Goal: Task Accomplishment & Management: Complete application form

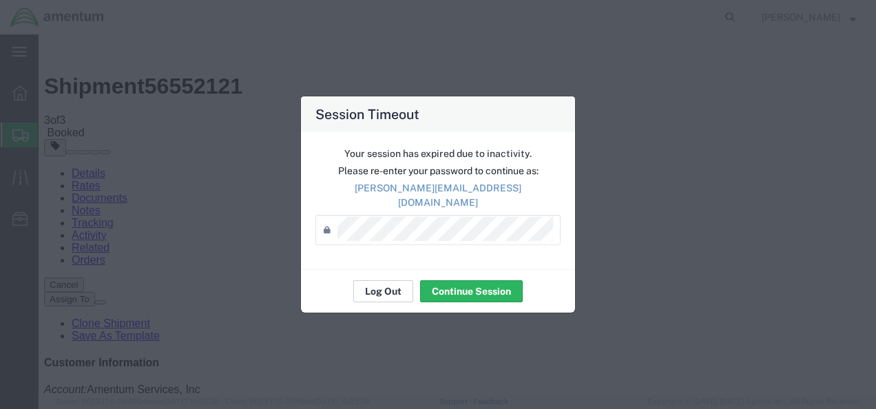
click at [400, 285] on button "Log Out" at bounding box center [383, 291] width 60 height 22
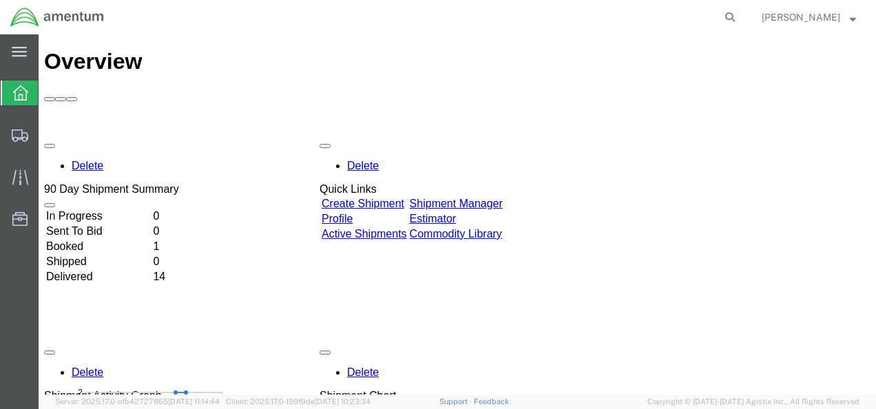
click at [397, 198] on link "Create Shipment" at bounding box center [363, 204] width 83 height 12
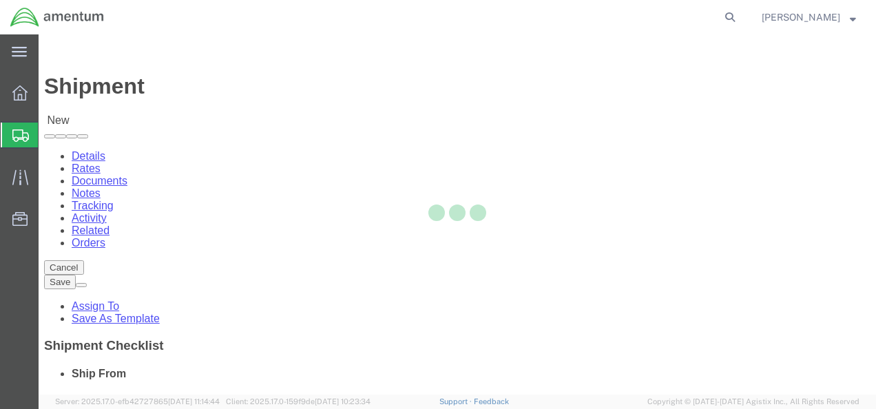
select select
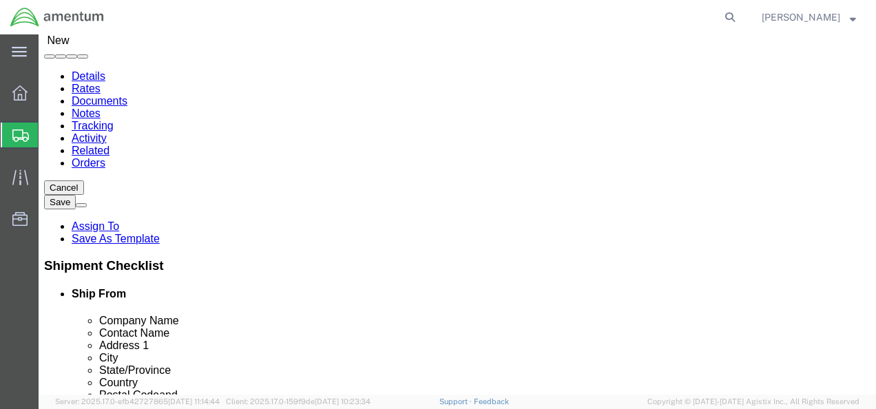
scroll to position [84, 0]
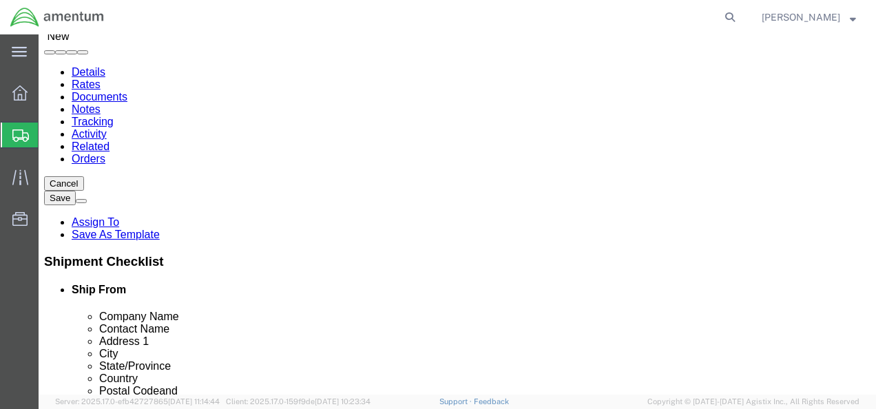
click input "text"
type input "Summit Aviation In"
click p "- SUMMIT AVIATION INC - ([PERSON_NAME]) [STREET_ADDRESS]"
select select
type input "SUMMIT AVIATION INC"
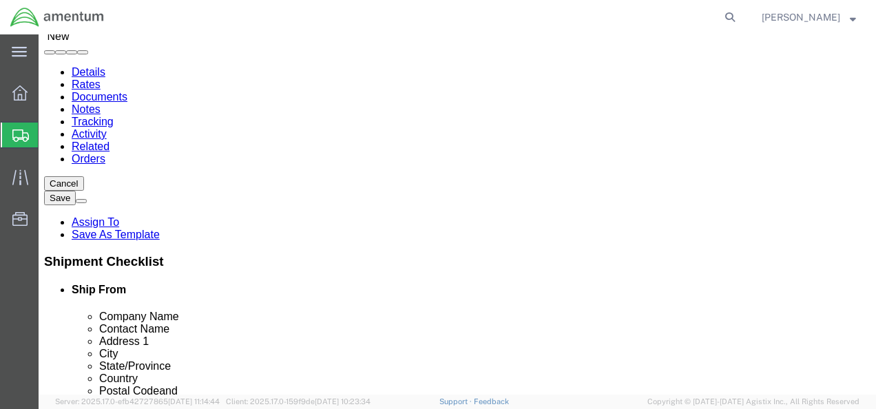
type input "[PERSON_NAME]"
type input "[STREET_ADDRESS]"
type input ","
type input "[GEOGRAPHIC_DATA]"
select select "DE"
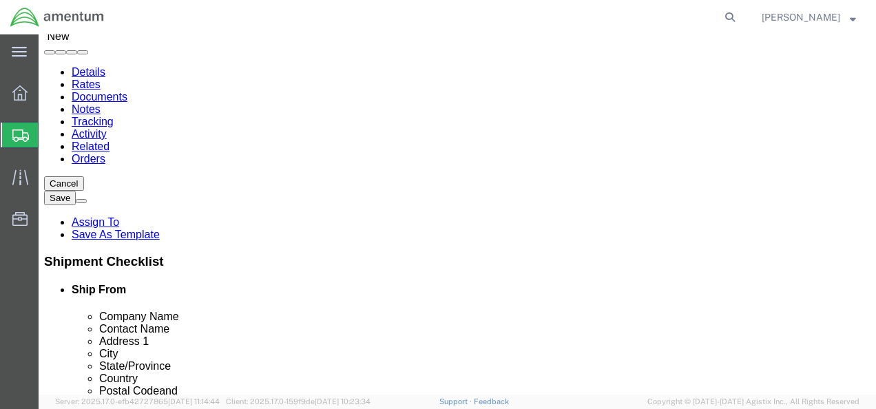
type input "19709-9340"
type input "[PHONE_NUMBER]"
type input "SUMMIT AVIATION INC"
drag, startPoint x: 203, startPoint y: 206, endPoint x: 113, endPoint y: 204, distance: 90.3
click div "Contact Name [PERSON_NAME]"
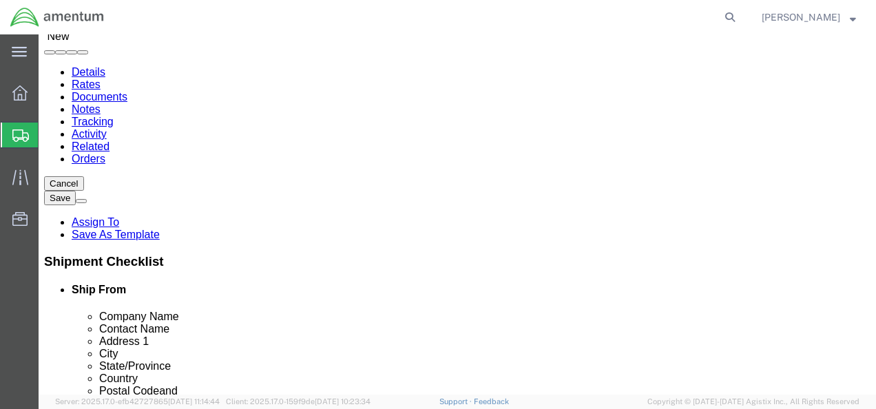
type input "[PERSON_NAME]"
click input ","
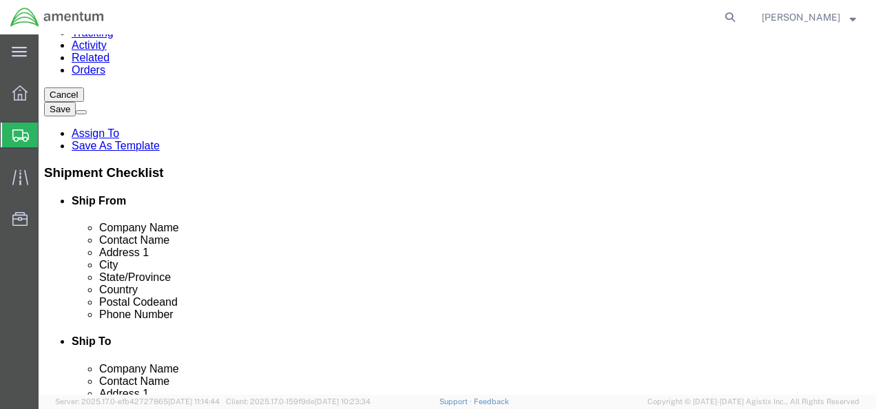
scroll to position [175, 0]
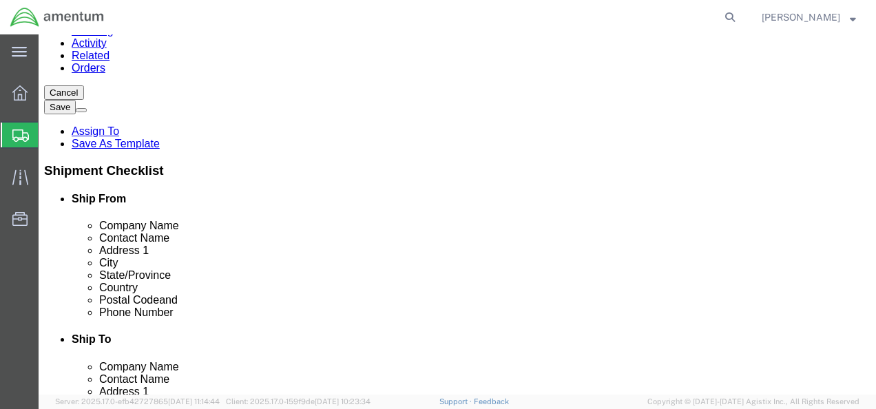
type input "South Gate #3"
click input "[PHONE_NUMBER]"
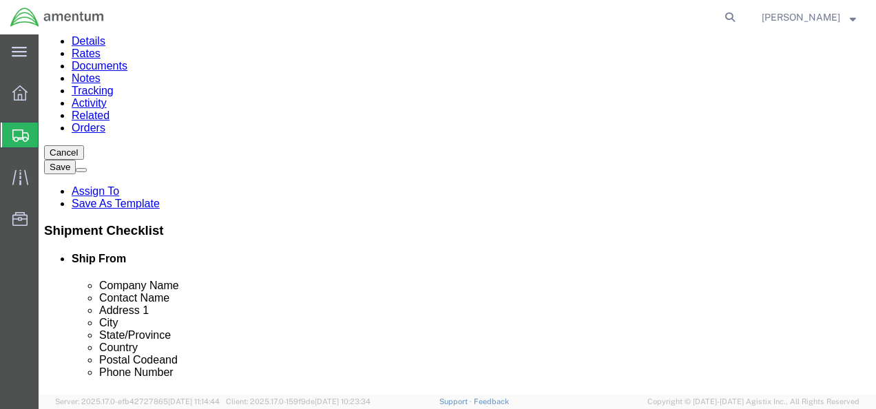
scroll to position [117, 0]
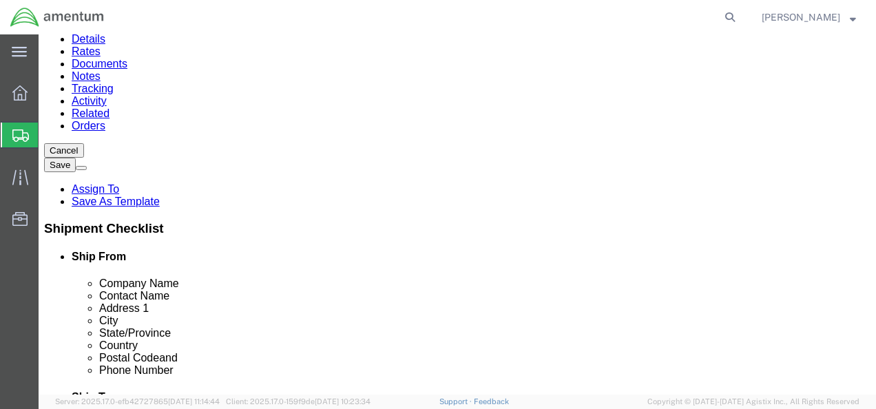
type input "[PHONE_NUMBER]"
click input "text"
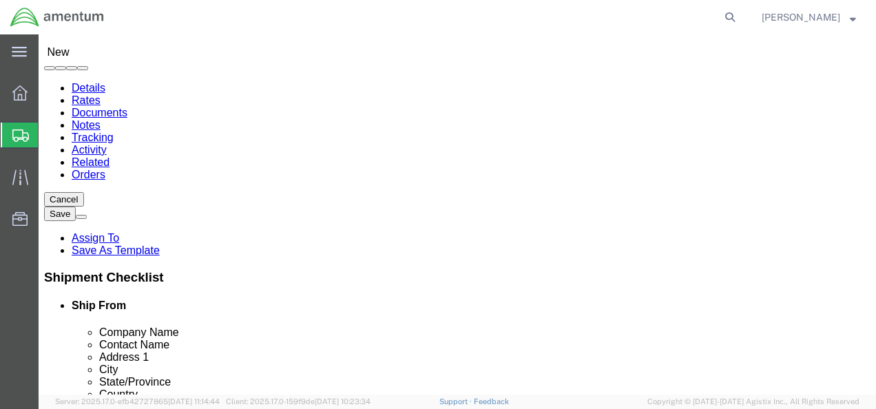
scroll to position [74, 0]
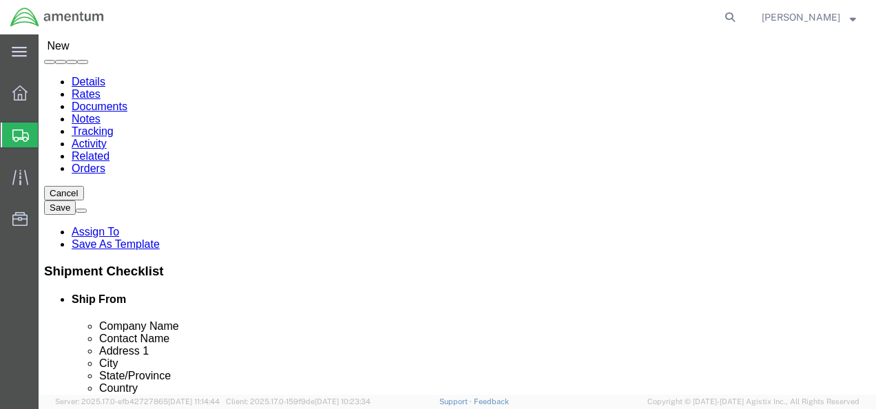
click input "text"
type input "[PERSON_NAME]"
click p "- Amentum - ([PERSON_NAME]) Bldg P2050 [PERSON_NAME][GEOGRAPHIC_DATA]"
select select
type input "Amentum"
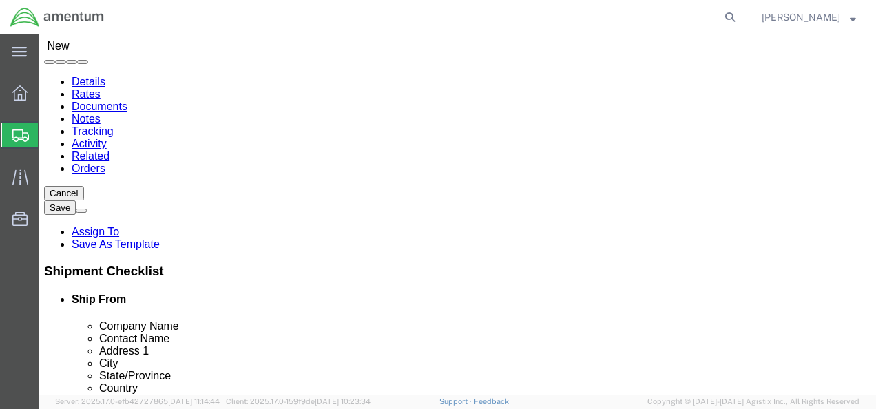
type input "[PERSON_NAME]"
type input "Bldg P2050 [PERSON_NAME][GEOGRAPHIC_DATA]"
type input "Fort Drum"
type input "13602"
type input "[PHONE_NUMBER]"
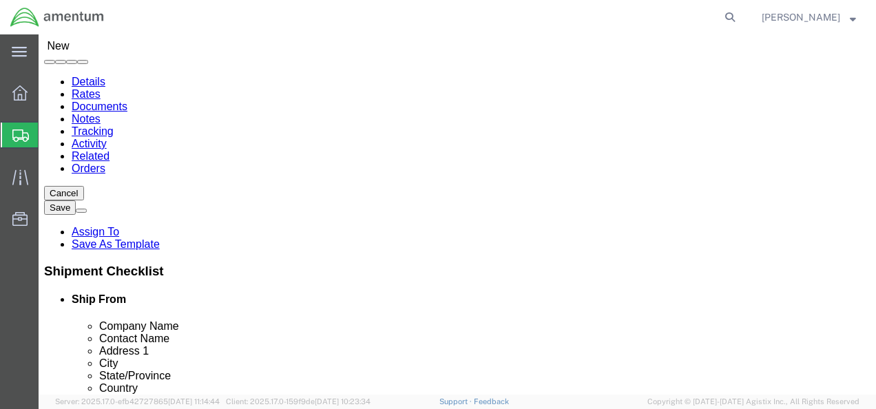
type input "[PERSON_NAME][EMAIL_ADDRESS][DOMAIN_NAME]"
checkbox input "true"
select select "NY"
type input "[PERSON_NAME]"
drag, startPoint x: 517, startPoint y: 193, endPoint x: 424, endPoint y: 190, distance: 93.1
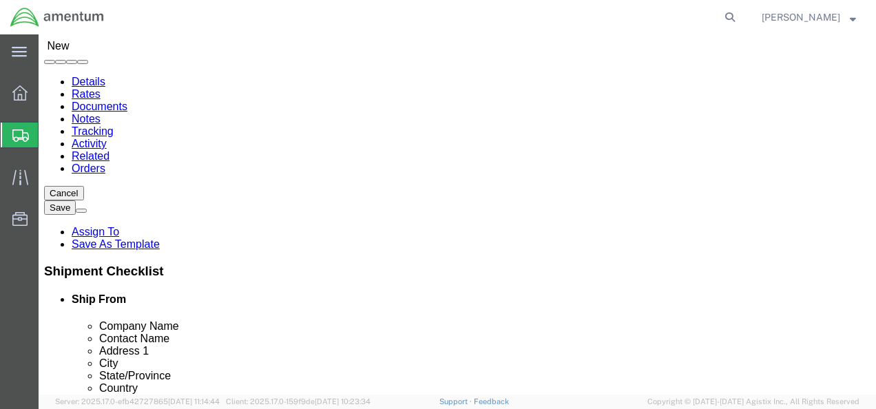
click div "Company Name Amentum"
type input "DRUM AFMA"
click input "[PERSON_NAME]"
drag, startPoint x: 515, startPoint y: 218, endPoint x: 446, endPoint y: 220, distance: 69.6
click div "[PERSON_NAME] [PERSON_NAME]"
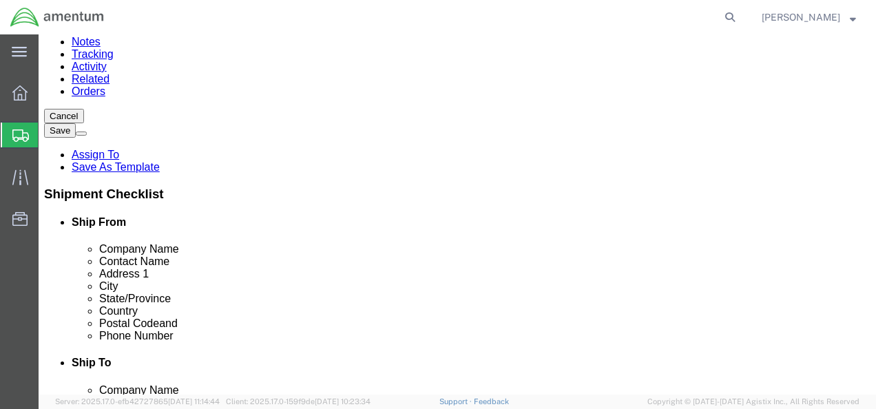
scroll to position [179, 0]
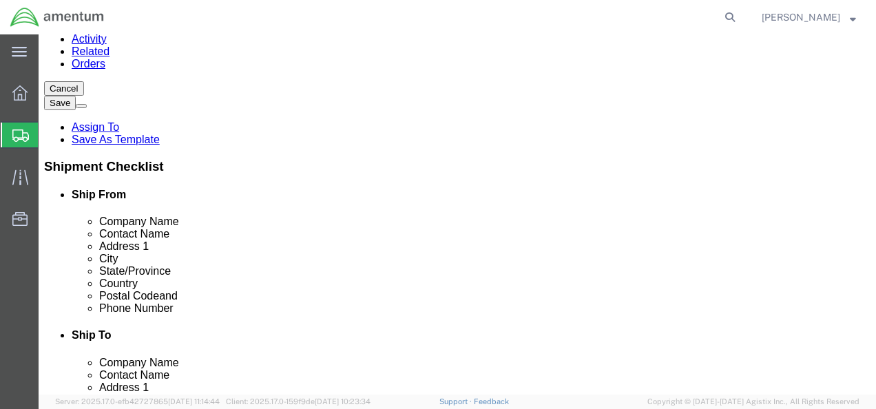
type input "[PERSON_NAME]"
click input "[PHONE_NUMBER]"
type input "[PHONE_NUMBER]"
drag, startPoint x: 593, startPoint y: 318, endPoint x: 418, endPoint y: 347, distance: 178.1
click div "Location My Profile Location [PHONE_NUMBER] [PHONE_NUMBER] [PHONE_NUMBER] [PHON…"
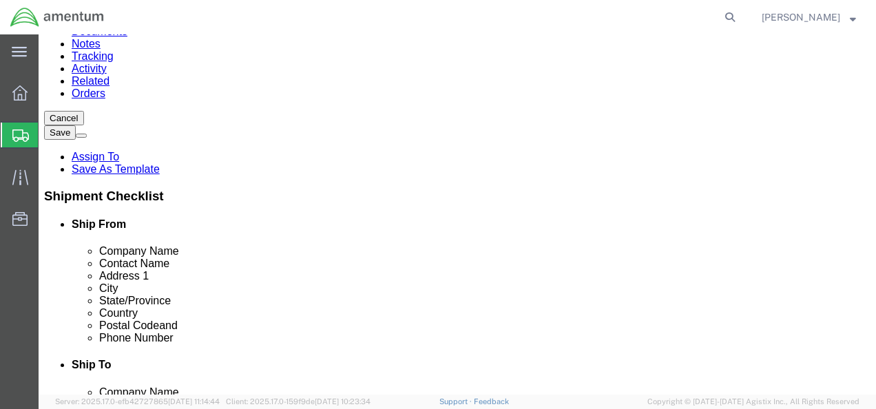
scroll to position [145, 0]
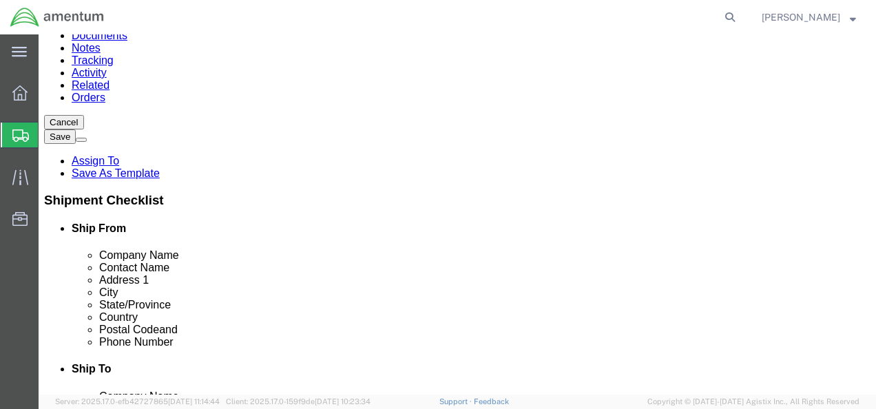
checkbox input "false"
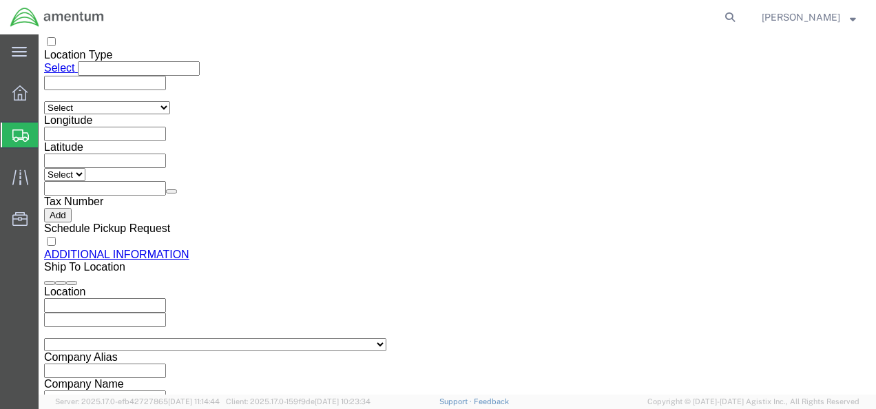
scroll to position [1295, 0]
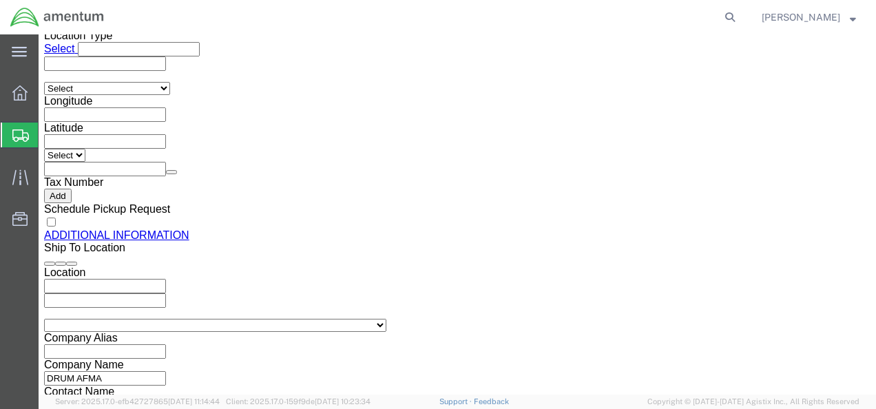
click button "Continue"
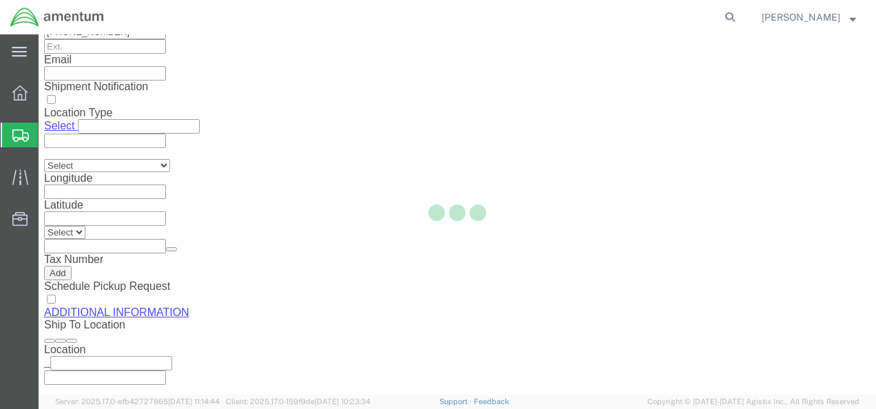
scroll to position [102, 0]
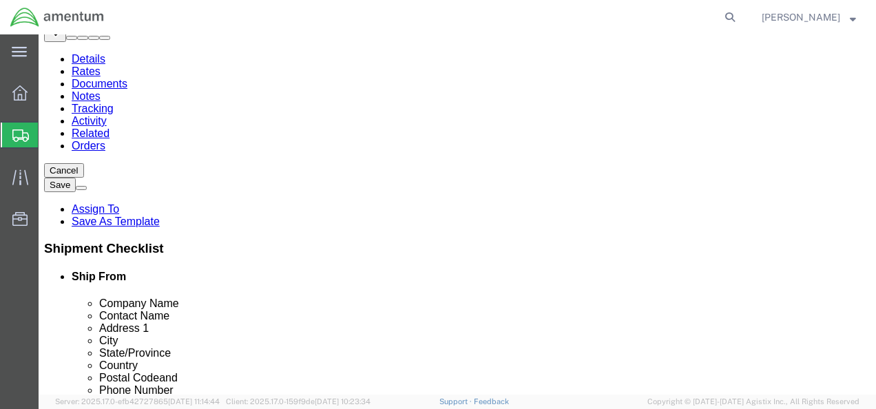
click select "Select BCK Boxes Bale(s) Basket(s) Bolt(s) Bottle(s) Buckets Bulk Bundle(s) Can…"
select select "CRAT"
click select "Select BCK Boxes Bale(s) Basket(s) Bolt(s) Bottle(s) Buckets Bulk Bundle(s) Can…"
drag, startPoint x: 292, startPoint y: 149, endPoint x: 161, endPoint y: 141, distance: 131.8
click div "Package Type Select BCK Boxes Bale(s) Basket(s) Bolt(s) Bottle(s) Buckets Bulk …"
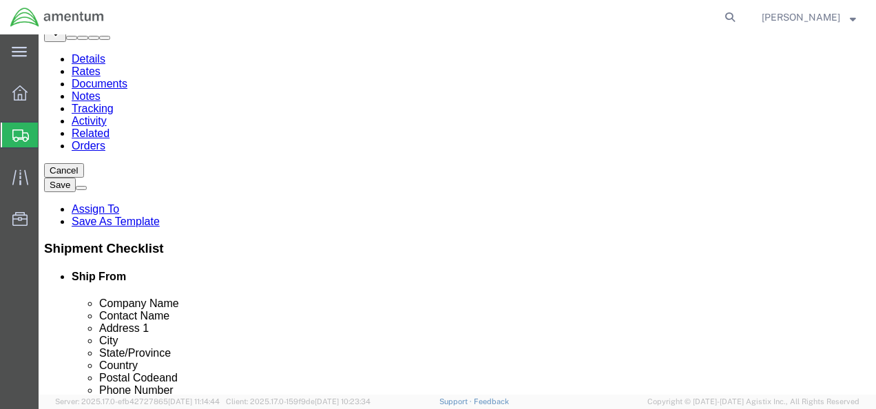
click input "1"
click input "text"
type input "102"
click input "text"
type input "34"
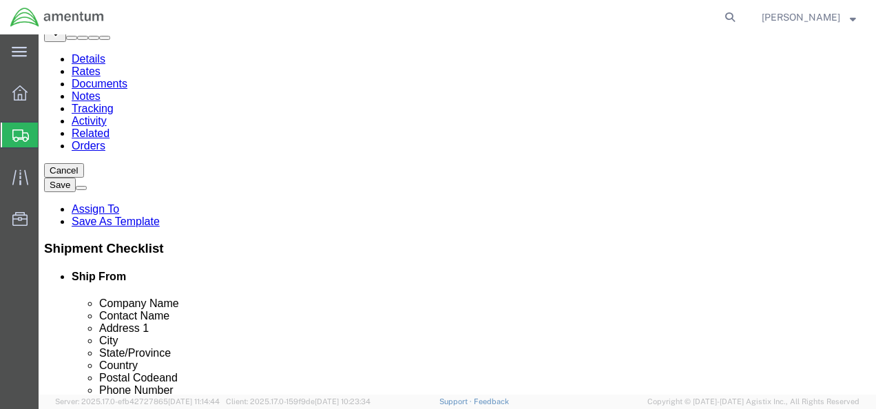
click input "text"
type input "36"
click input "0.00"
type input "1260.00"
click link "Add Content"
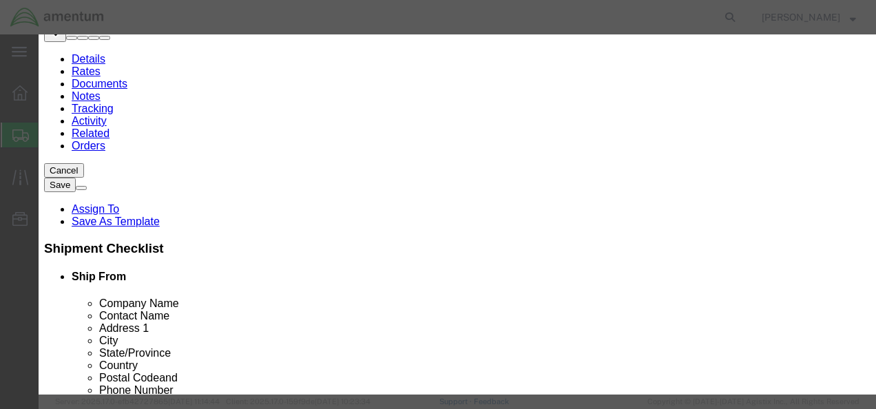
click input "text"
type input "AFT Shaft"
click input "0"
type input "1"
click input "text"
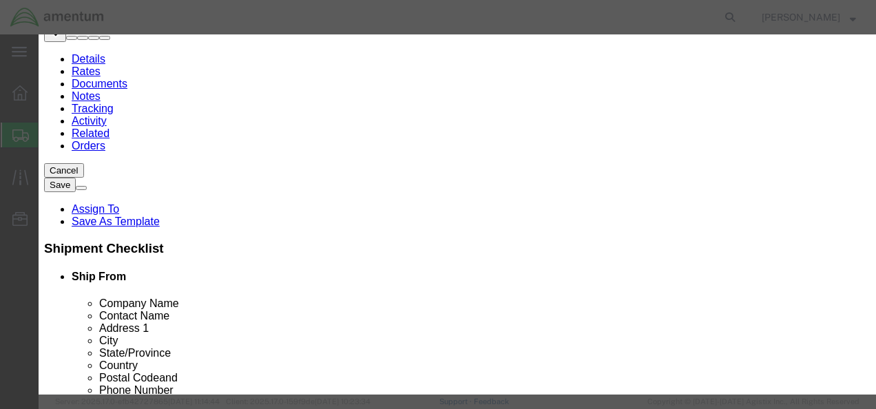
type input "466137.00"
click select "Select 50 55 60 65 70 85 92.5 100 125 175 250 300 400"
click div "Commodity library"
click select "Select 50 55 60 65 70 85 92.5 100 125 175 250 300 400"
select select "85"
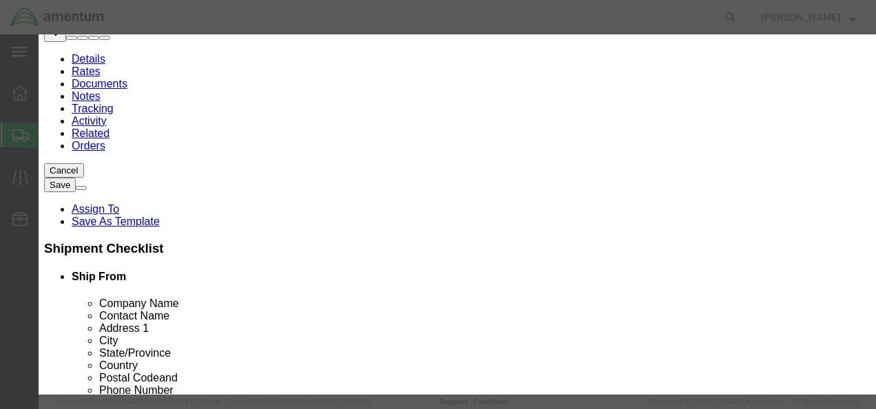
click select "Select 50 55 60 65 70 85 92.5 100 125 175 250 300 400"
click button "Save & Close"
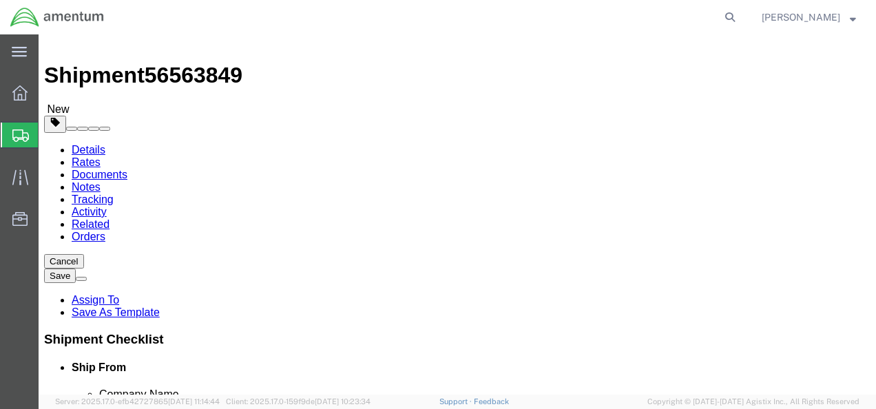
scroll to position [0, 0]
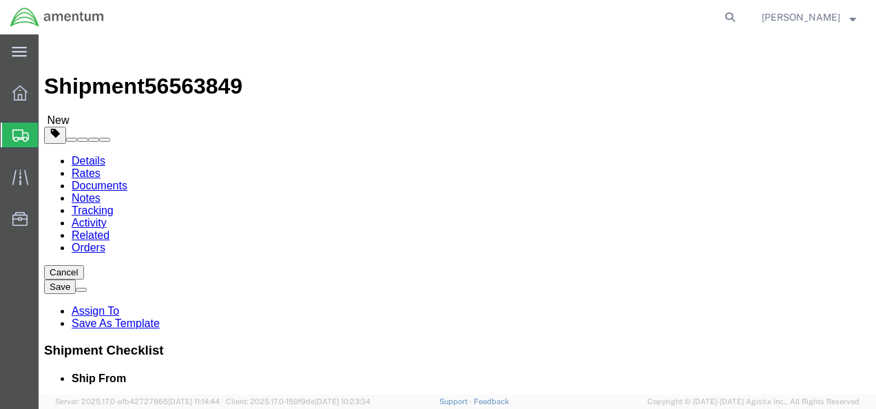
click button "Rate Shipment"
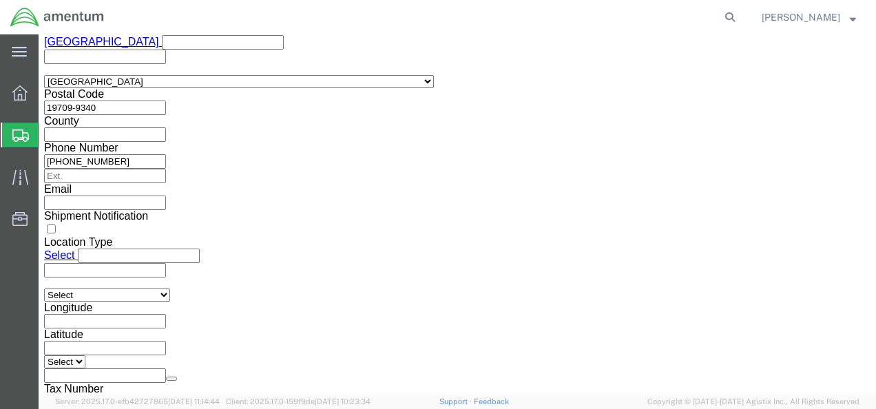
scroll to position [1143, 0]
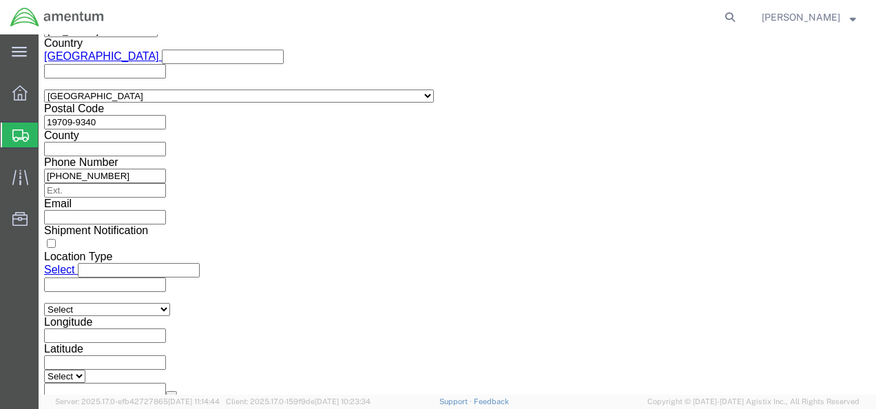
click input "text"
type input "56563849"
click select "Select Account Type Activity ID Airline Appointment Number ASN Batch Request # …"
select select "CUSTREF"
click select "Select Account Type Activity ID Airline Appointment Number ASN Batch Request # …"
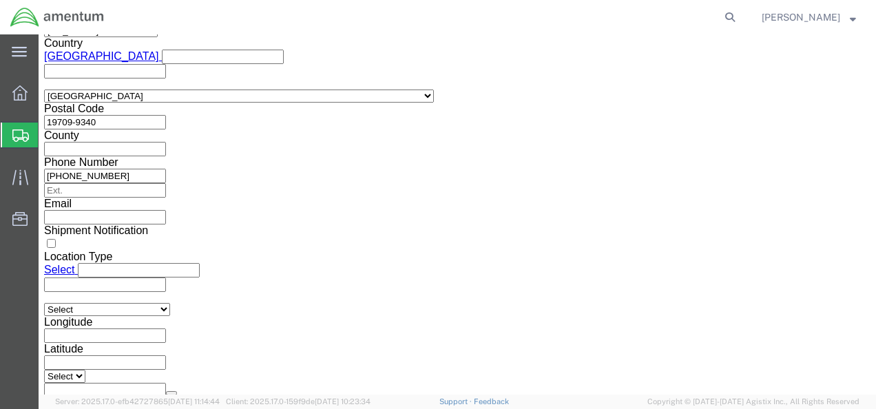
click input "text"
type input "1500AA.059"
click select "Select Account Type Activity ID Airline Appointment Number ASN Batch Request # …"
select select "PROJNUM"
click select "Select Account Type Activity ID Airline Appointment Number ASN Batch Request # …"
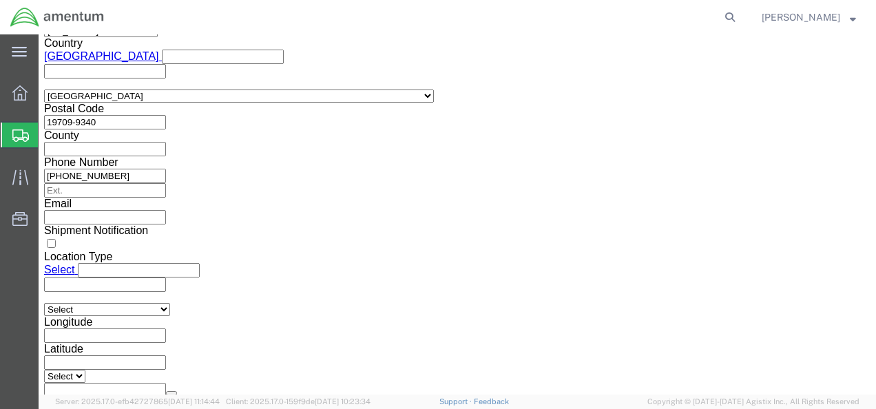
click input "text"
type input "4998.F.1500.AA.AA.00.0000.00"
click div "Shipment Id Number 56563849 Select Account Type Activity ID Airline Appointment…"
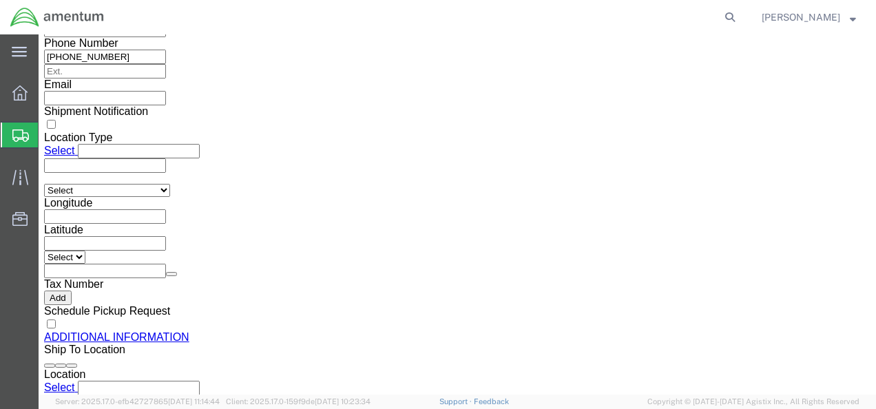
drag, startPoint x: 837, startPoint y: 279, endPoint x: 878, endPoint y: 319, distance: 57.0
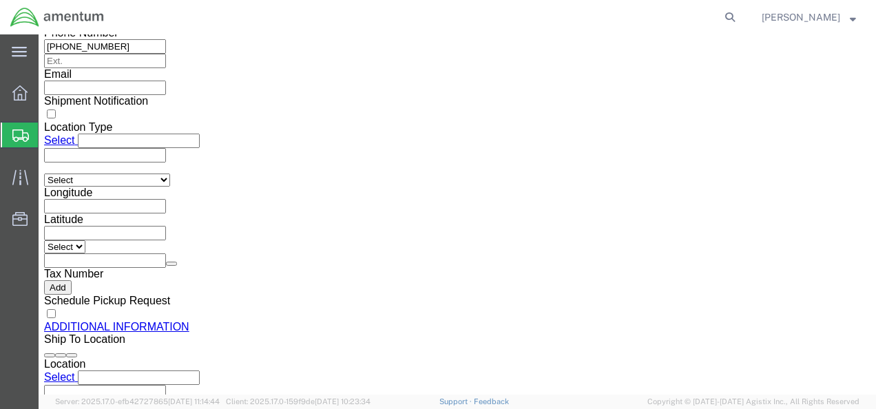
click div "Vehicle Select Size Select Container Number 1 Owner Select Shipper Vessel"
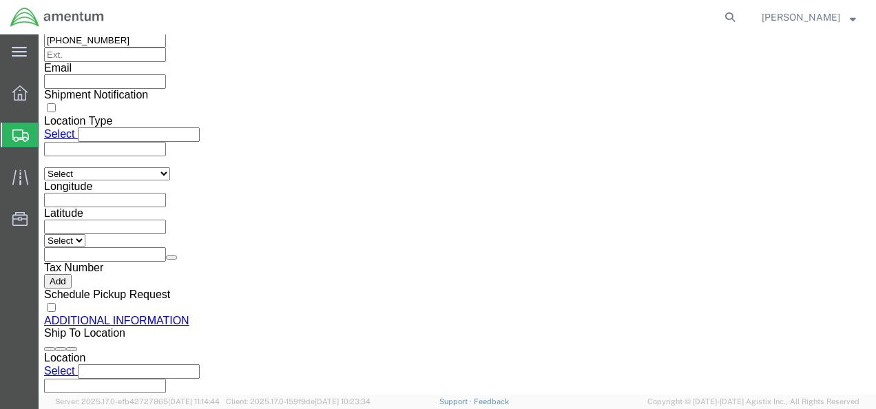
click button "Rate Shipment"
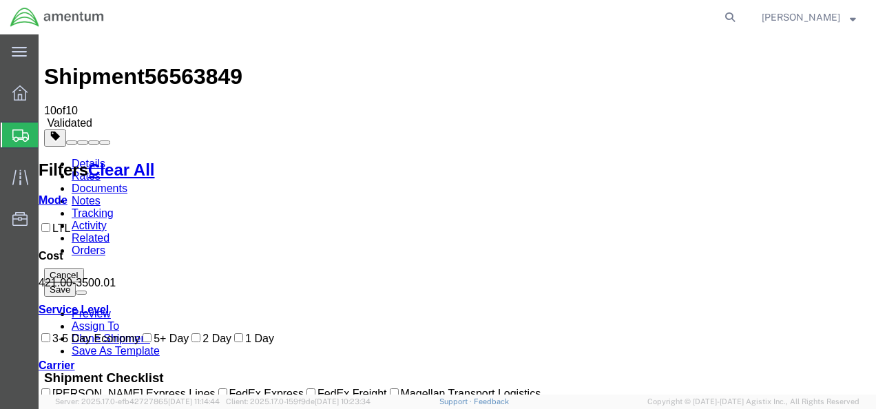
scroll to position [8, 0]
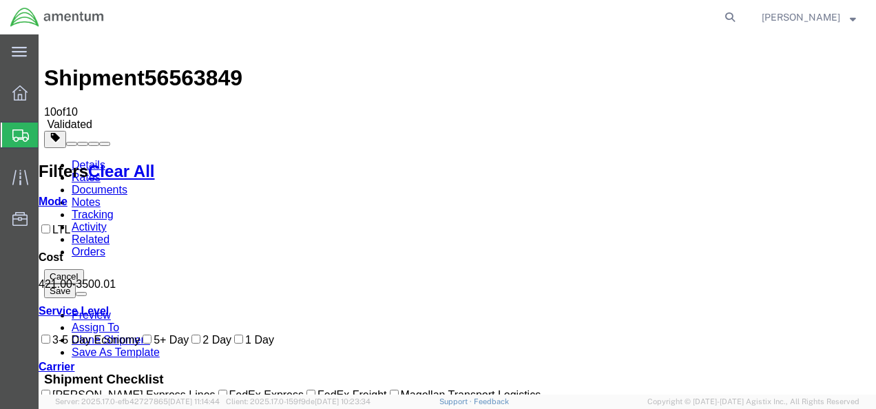
drag, startPoint x: 326, startPoint y: 156, endPoint x: 364, endPoint y: 158, distance: 38.0
drag, startPoint x: 710, startPoint y: 114, endPoint x: 721, endPoint y: 106, distance: 14.0
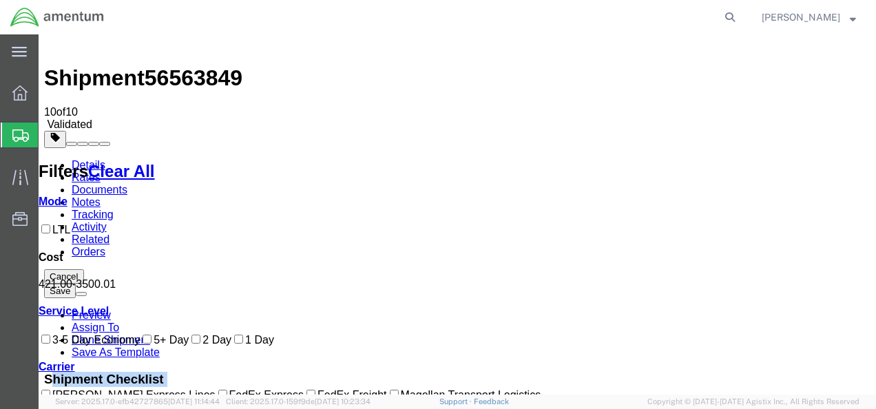
click at [503, 159] on ul "Details Rates Documents Notes Tracking Activity Related Orders" at bounding box center [457, 208] width 827 height 99
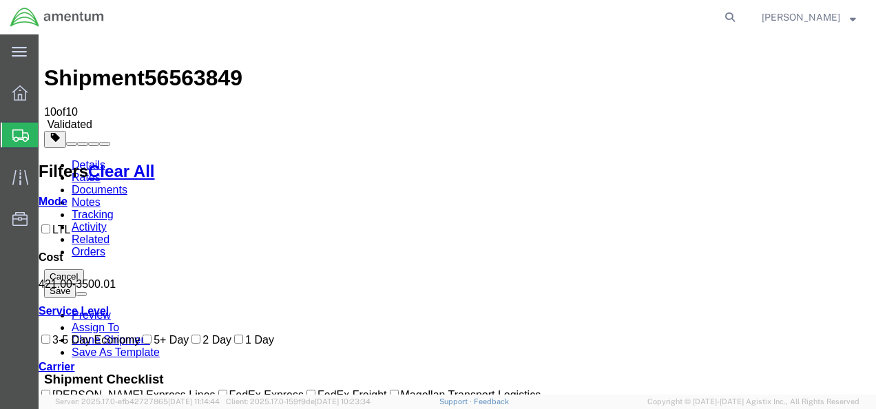
scroll to position [12, 0]
click at [409, 23] on agx-global-search at bounding box center [521, 17] width 441 height 34
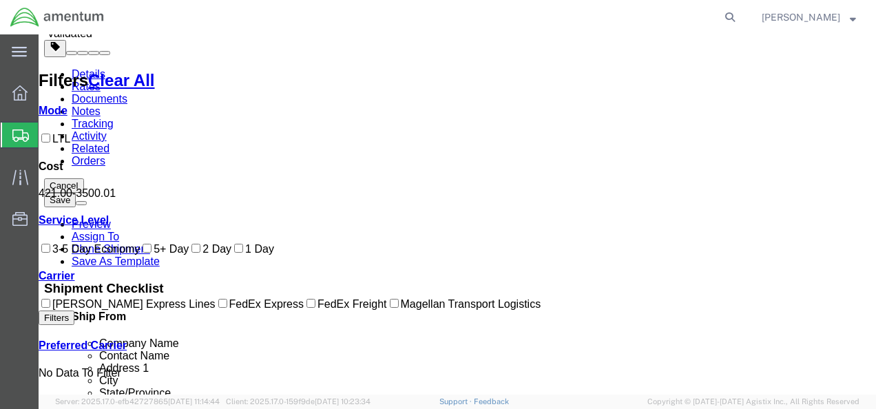
scroll to position [0, 0]
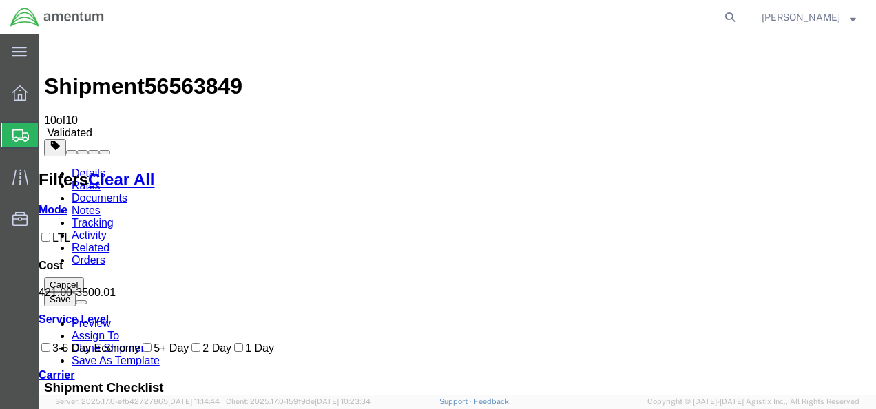
click at [531, 167] on ul "Details Rates Documents Notes Tracking Activity Related Orders" at bounding box center [457, 216] width 827 height 99
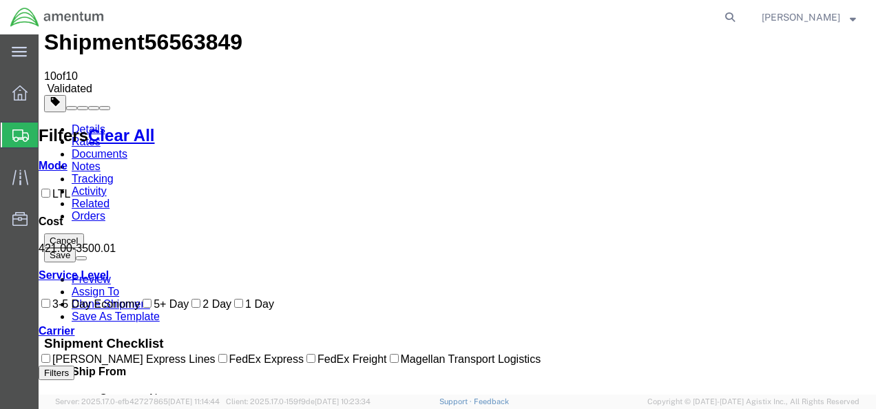
scroll to position [50, 0]
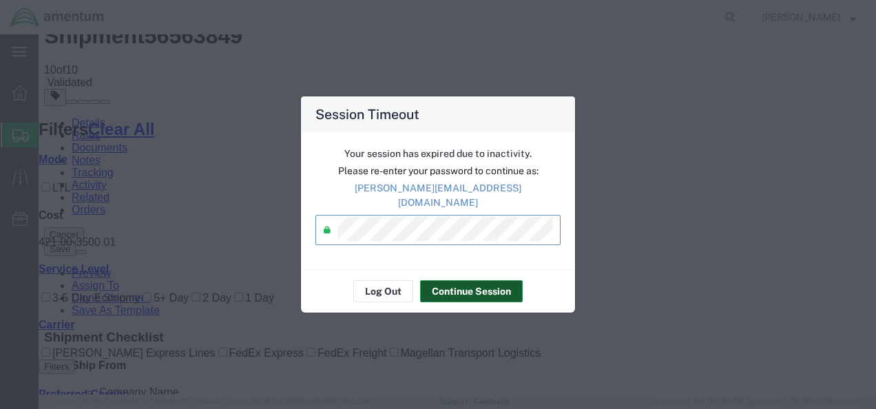
click at [450, 285] on button "Continue Session" at bounding box center [471, 291] width 103 height 22
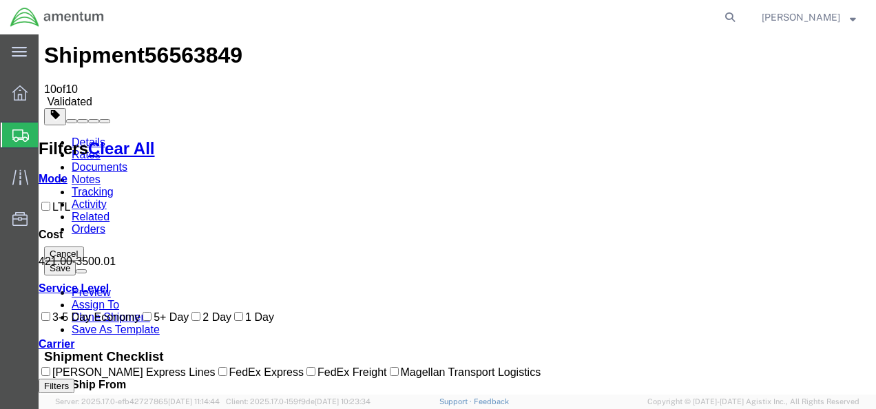
scroll to position [33, 0]
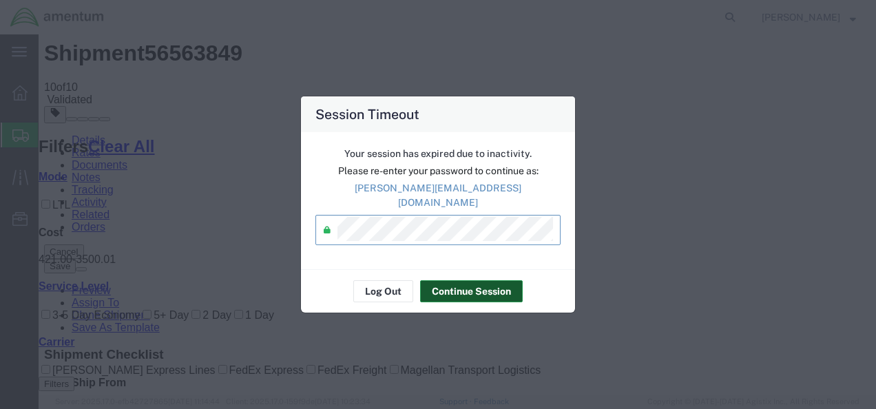
click at [457, 285] on button "Continue Session" at bounding box center [471, 291] width 103 height 22
click at [453, 280] on button "Continue Session" at bounding box center [471, 291] width 103 height 22
